Goal: Check status: Check status

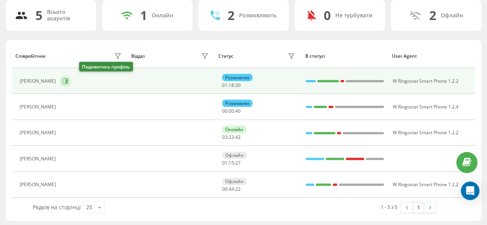
click at [71, 81] on button at bounding box center [66, 82] width 12 height 12
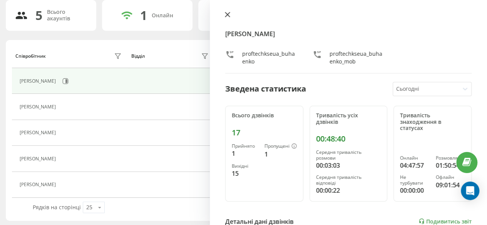
click at [226, 13] on icon at bounding box center [227, 14] width 5 height 5
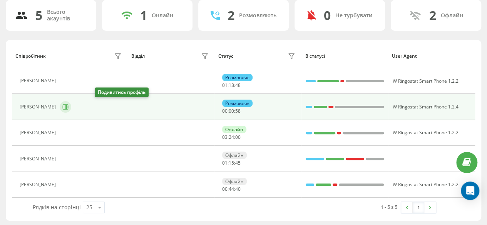
click at [69, 108] on icon at bounding box center [65, 107] width 6 height 6
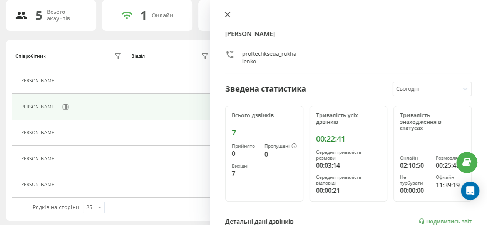
click at [227, 16] on icon at bounding box center [227, 14] width 5 height 5
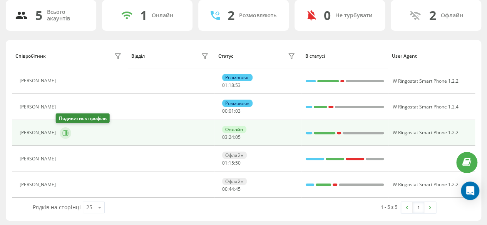
click at [62, 131] on icon at bounding box center [65, 133] width 6 height 6
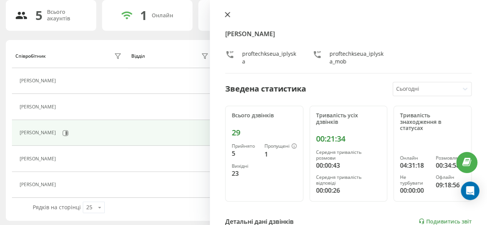
click at [227, 14] on icon at bounding box center [227, 14] width 5 height 5
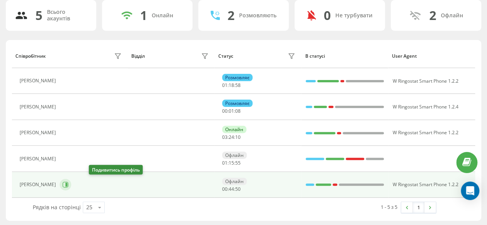
click at [69, 187] on icon at bounding box center [65, 185] width 6 height 6
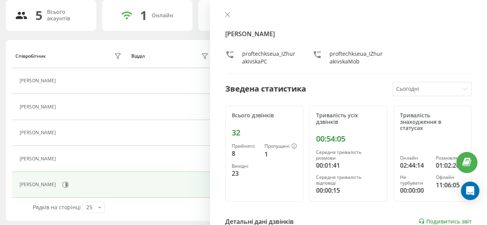
click at [226, 12] on div at bounding box center [348, 16] width 247 height 8
click at [226, 17] on icon at bounding box center [227, 14] width 5 height 5
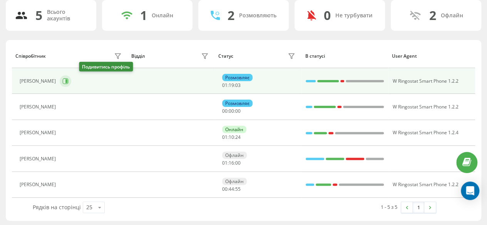
click at [71, 81] on button at bounding box center [66, 82] width 12 height 12
